Goal: Task Accomplishment & Management: Manage account settings

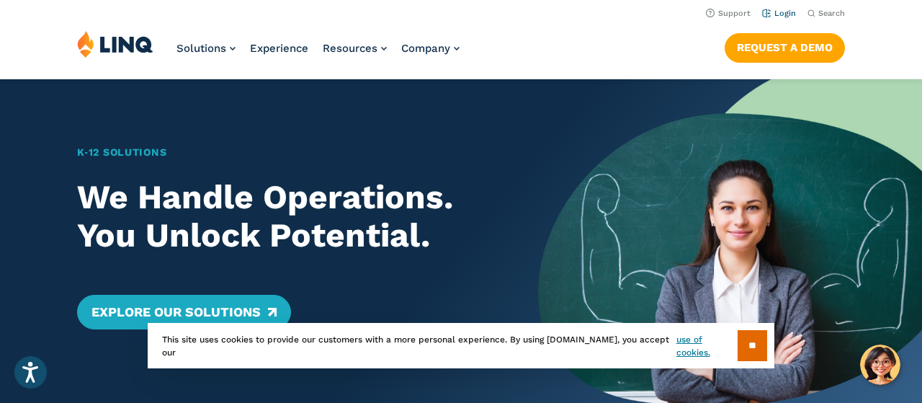
click at [777, 17] on link "Login" at bounding box center [779, 13] width 34 height 9
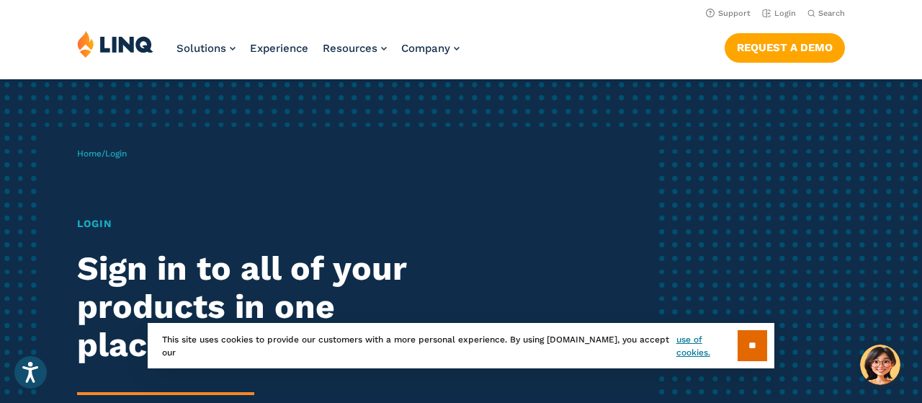
click at [129, 42] on img at bounding box center [115, 43] width 76 height 27
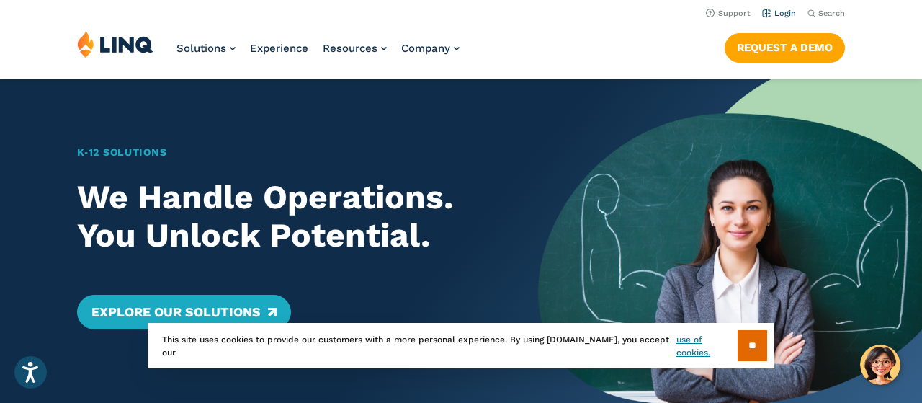
click at [796, 7] on li "Login" at bounding box center [779, 12] width 34 height 16
click at [790, 12] on link "Login" at bounding box center [779, 13] width 34 height 9
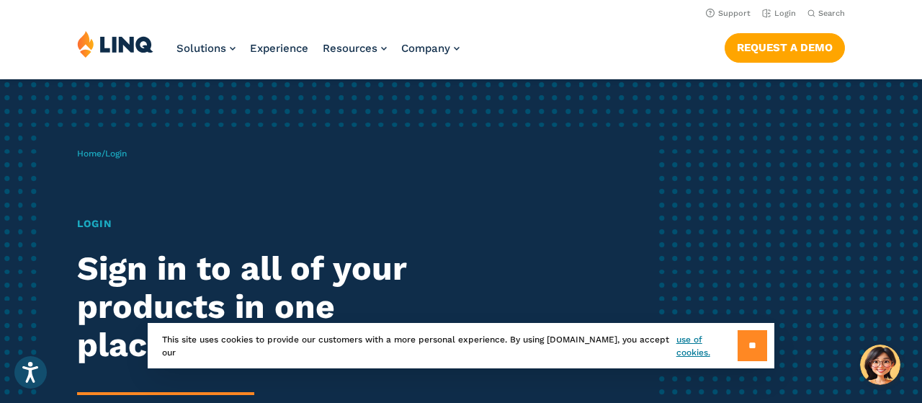
click at [743, 349] on input "**" at bounding box center [752, 345] width 30 height 31
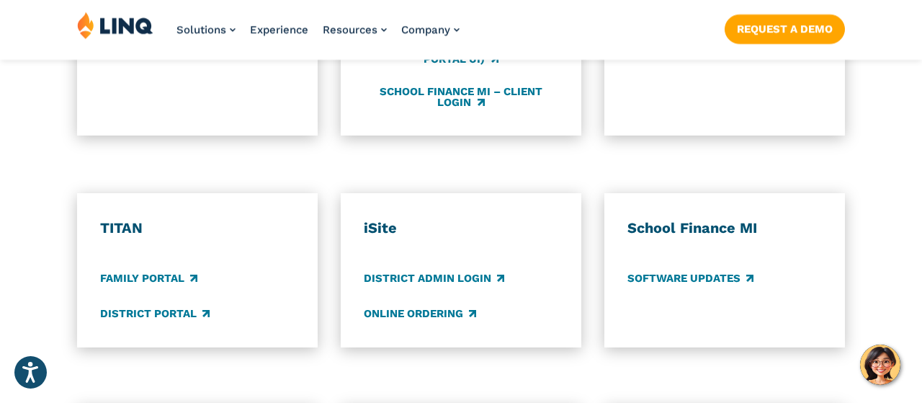
scroll to position [1049, 0]
